Goal: Information Seeking & Learning: Check status

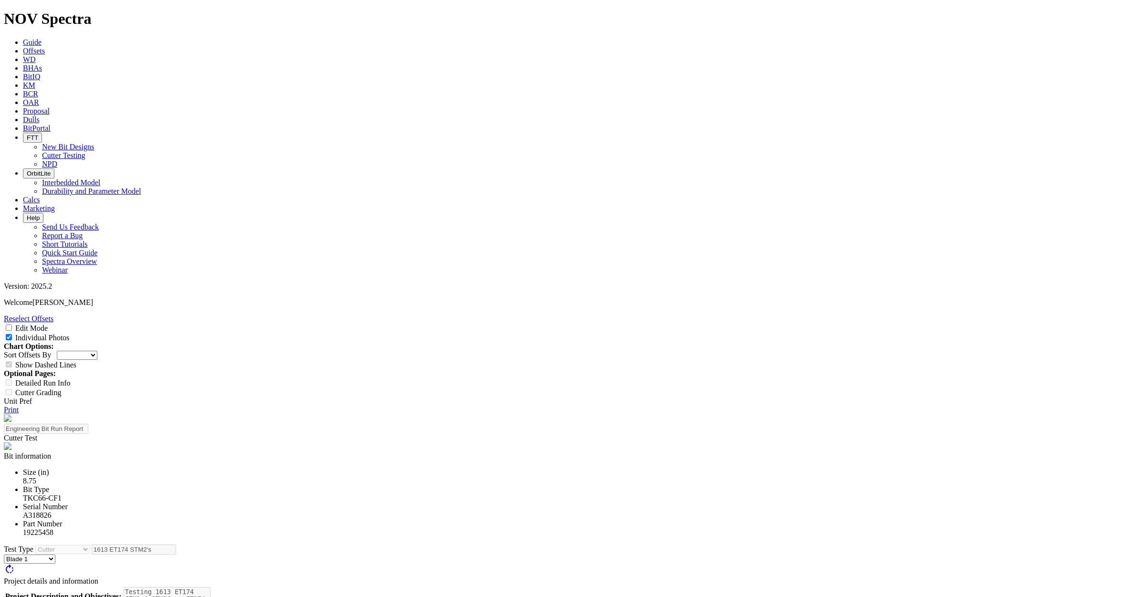
select select "Cutter"
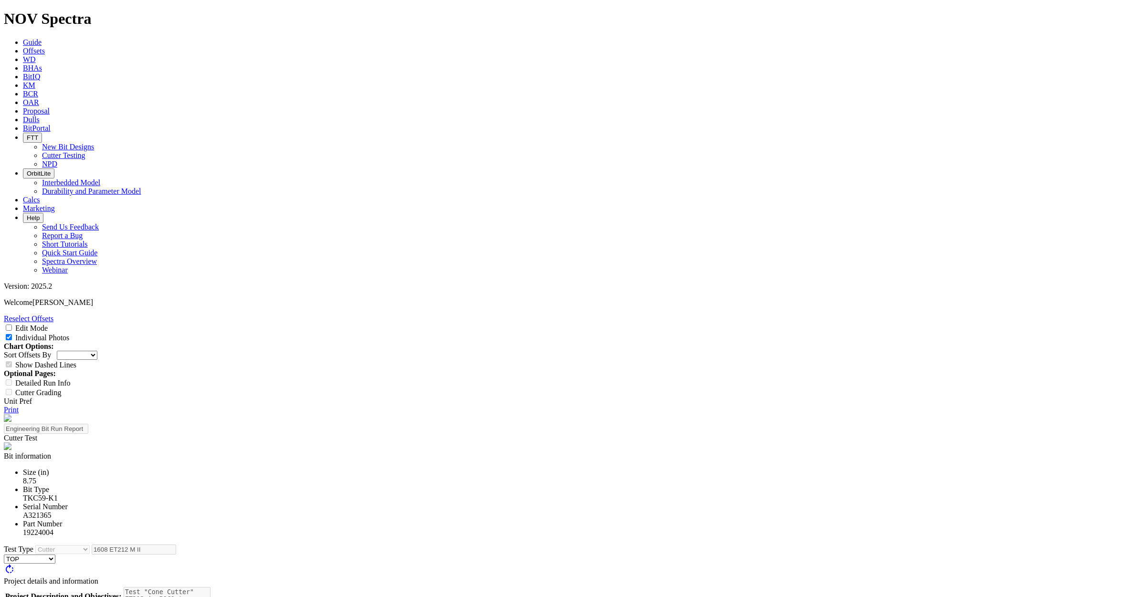
select select "Cutter"
